Goal: Task Accomplishment & Management: Manage account settings

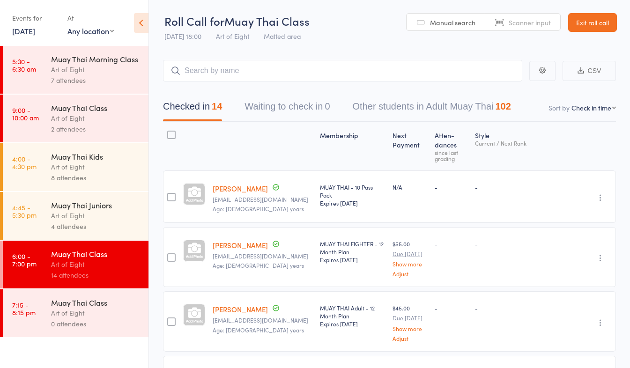
select select "4"
drag, startPoint x: 590, startPoint y: 17, endPoint x: 585, endPoint y: 19, distance: 4.9
click at [590, 17] on link "Exit roll call" at bounding box center [592, 22] width 49 height 19
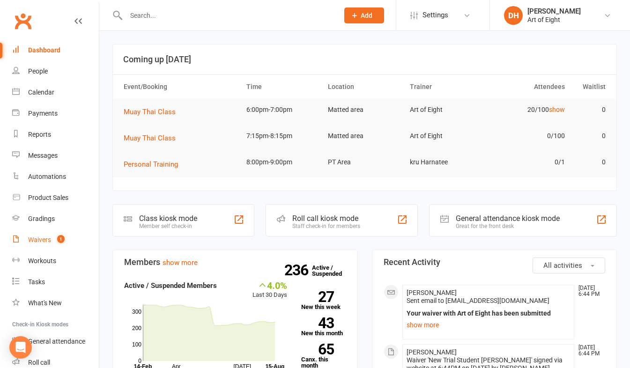
click at [38, 238] on div "Waivers" at bounding box center [39, 239] width 23 height 7
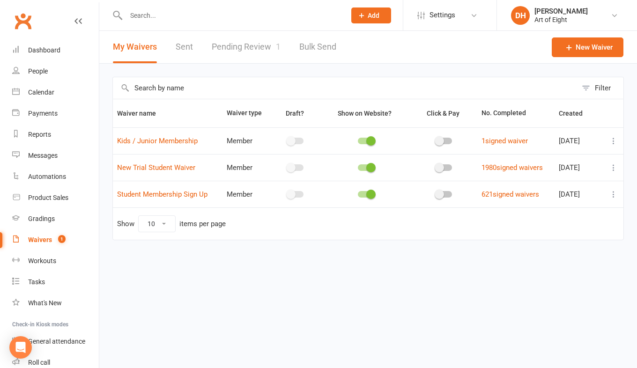
click at [234, 47] on link "Pending Review 1" at bounding box center [246, 47] width 69 height 32
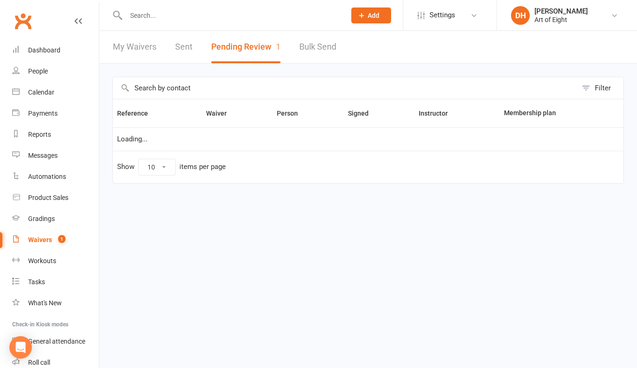
select select "50"
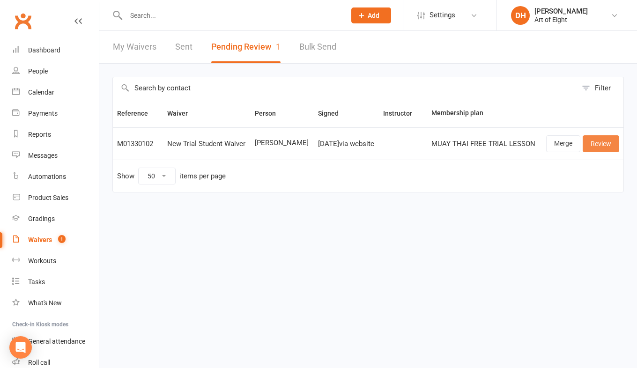
click at [592, 143] on link "Review" at bounding box center [601, 143] width 37 height 17
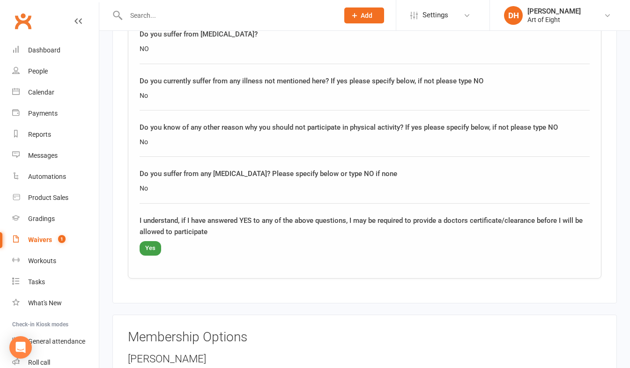
scroll to position [1556, 0]
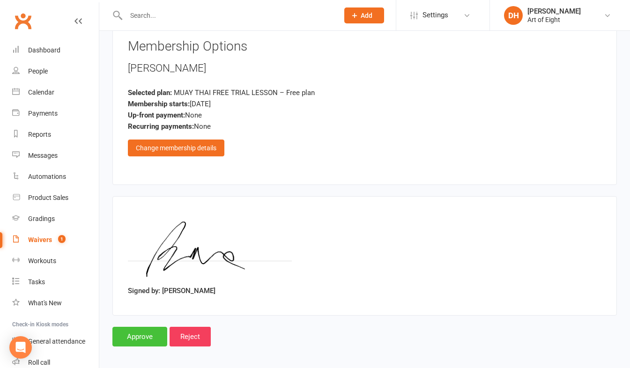
click at [146, 332] on input "Approve" at bounding box center [139, 337] width 55 height 20
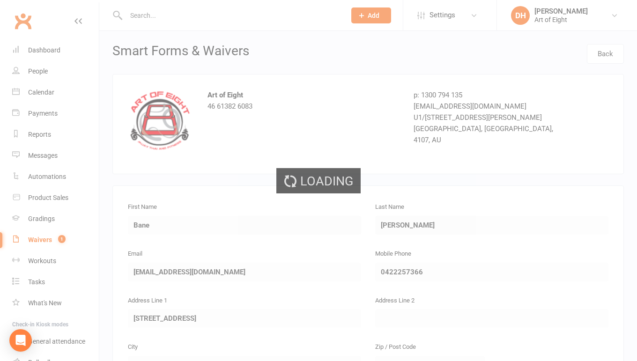
select select "50"
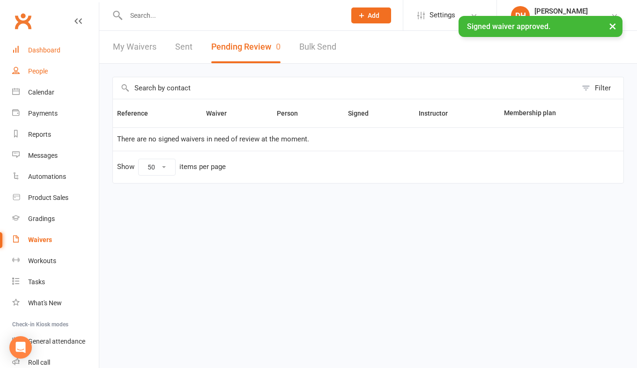
drag, startPoint x: 46, startPoint y: 51, endPoint x: 54, endPoint y: 63, distance: 15.2
click at [46, 51] on div "Dashboard" at bounding box center [44, 49] width 32 height 7
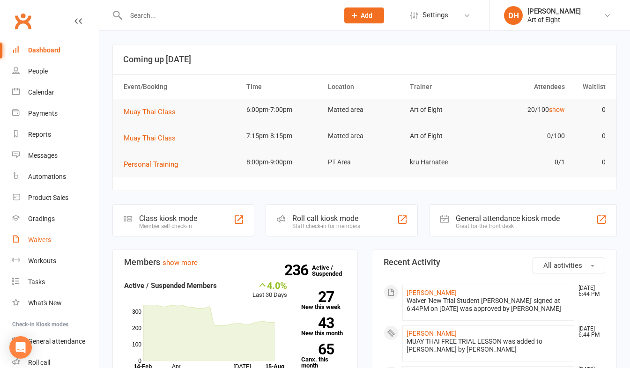
click at [37, 239] on div "Waivers" at bounding box center [39, 239] width 23 height 7
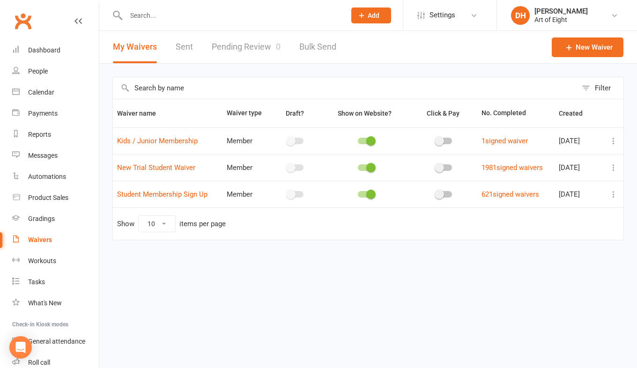
click at [219, 45] on link "Pending Review 0" at bounding box center [246, 47] width 69 height 32
select select "50"
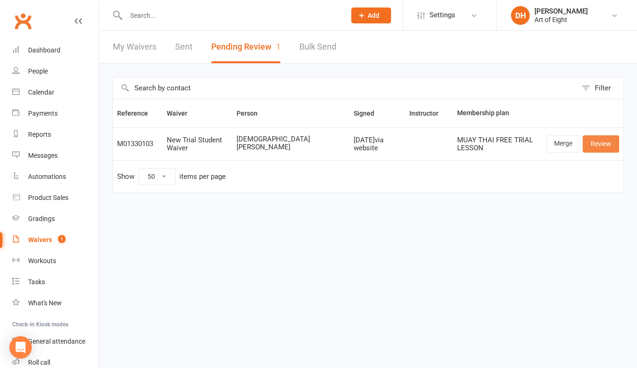
drag, startPoint x: 590, startPoint y: 141, endPoint x: 580, endPoint y: 147, distance: 11.2
click at [590, 141] on link "Review" at bounding box center [601, 143] width 37 height 17
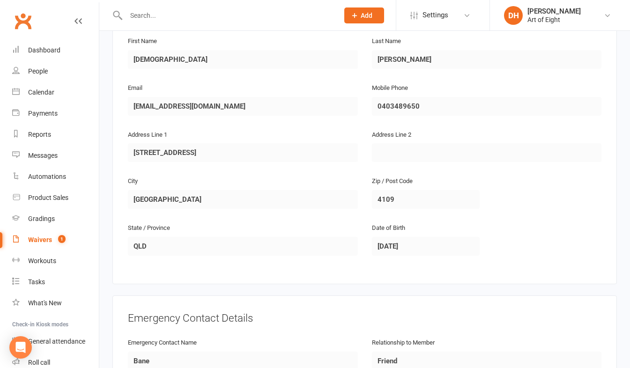
scroll to position [47, 0]
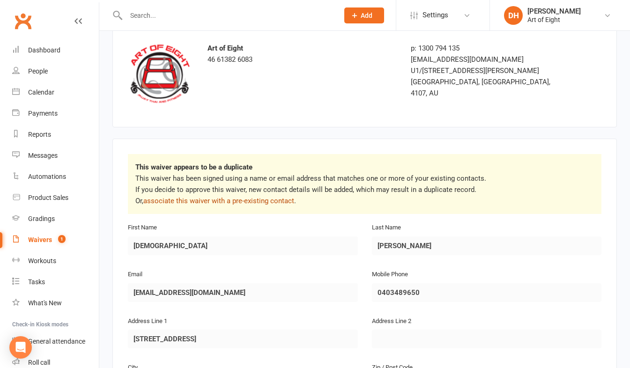
click at [212, 198] on link "associate this waiver with a pre-existing contact" at bounding box center [218, 201] width 151 height 8
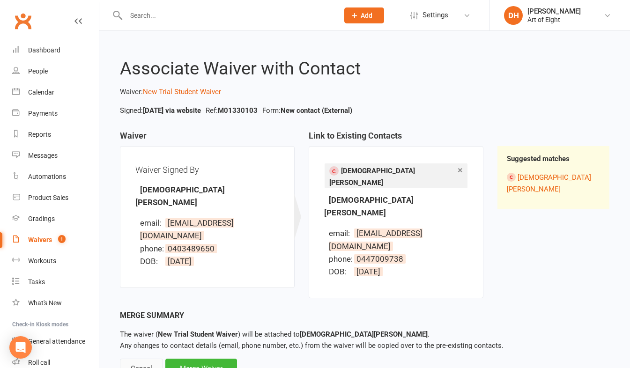
click at [134, 359] on div "Cancel" at bounding box center [141, 369] width 43 height 20
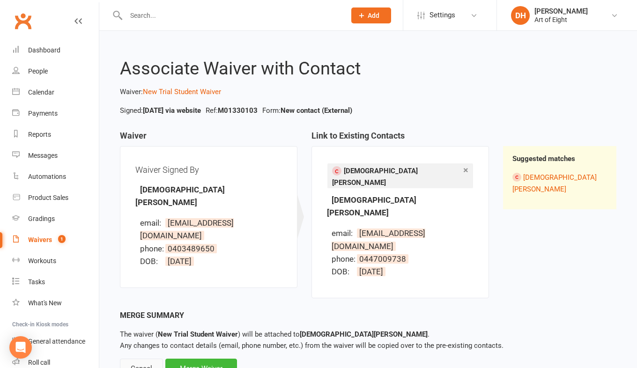
select select "50"
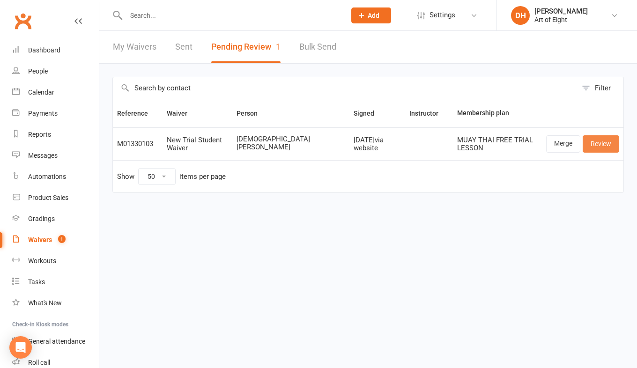
click at [592, 147] on link "Review" at bounding box center [601, 143] width 37 height 17
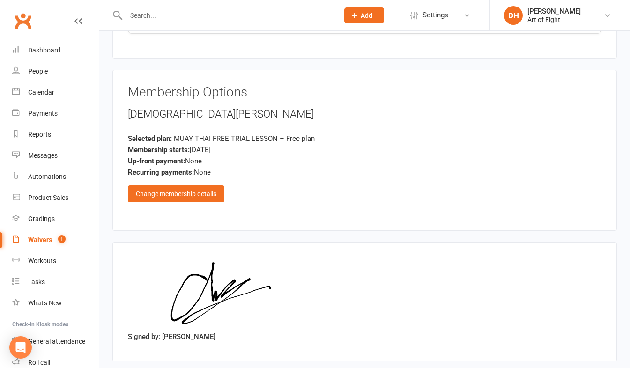
scroll to position [1623, 0]
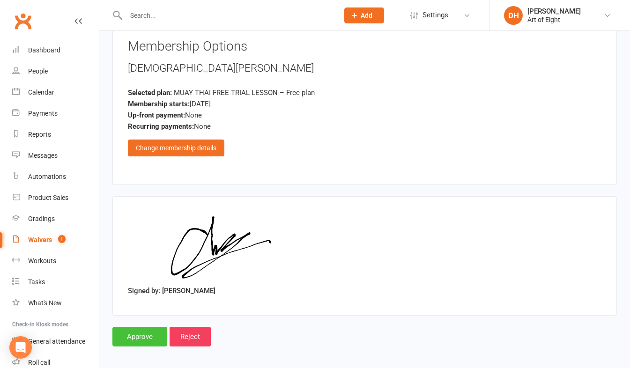
click at [133, 327] on input "Approve" at bounding box center [139, 337] width 55 height 20
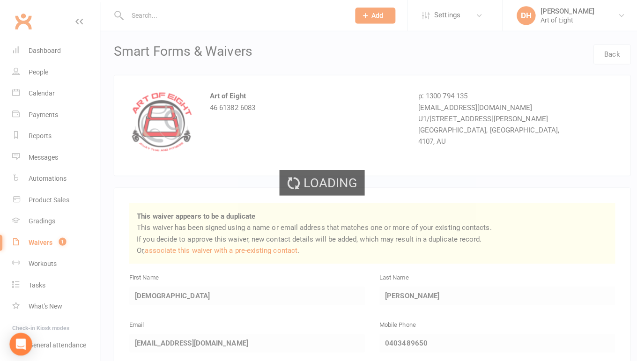
select select "50"
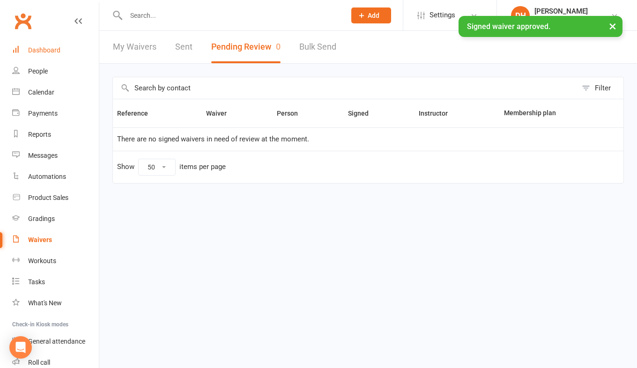
click at [49, 50] on div "Dashboard" at bounding box center [44, 49] width 32 height 7
